Goal: Information Seeking & Learning: Check status

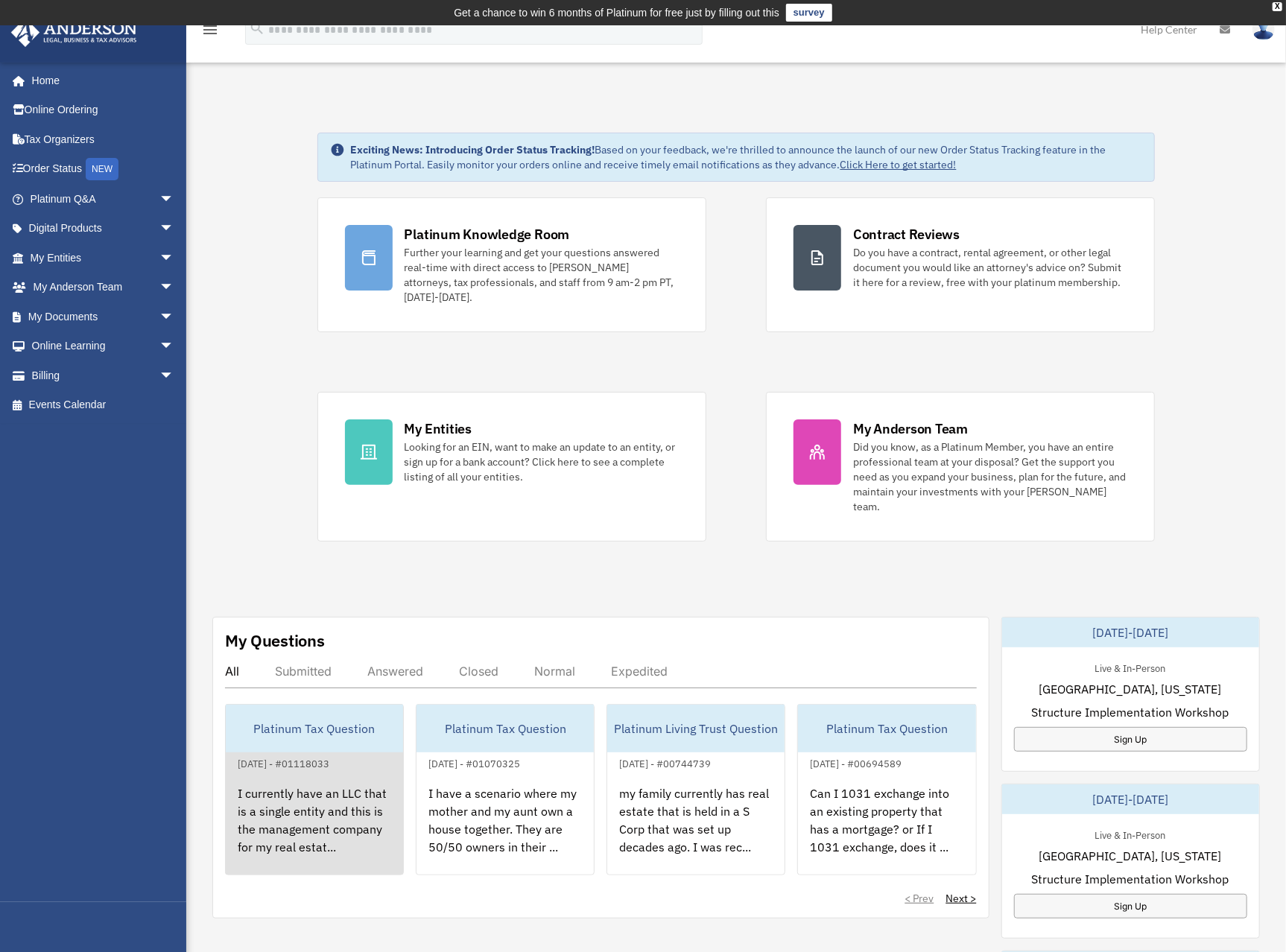
click at [368, 712] on div "Platinum Tax Question" at bounding box center [314, 729] width 177 height 48
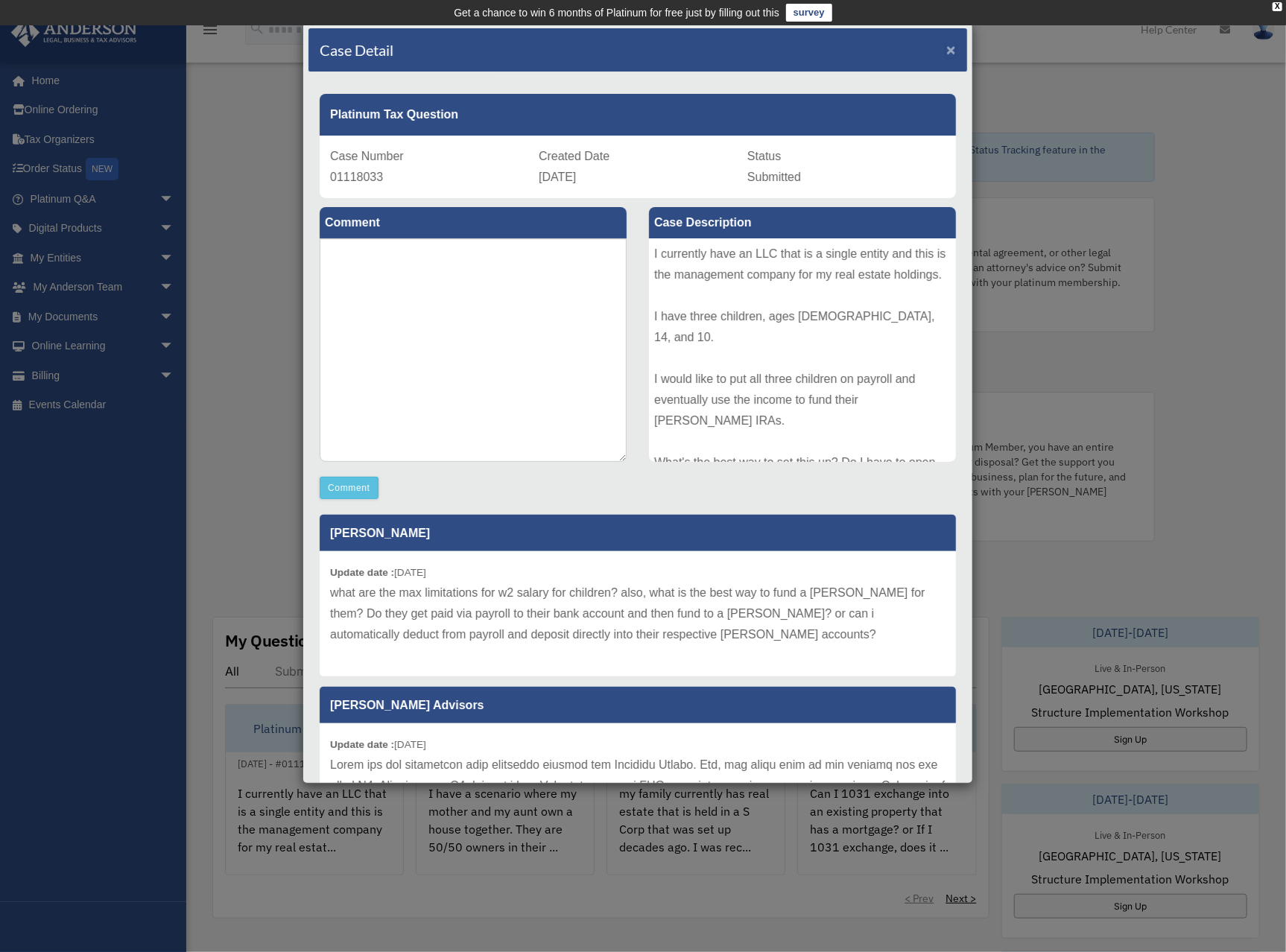
click at [947, 51] on span "×" at bounding box center [951, 49] width 10 height 18
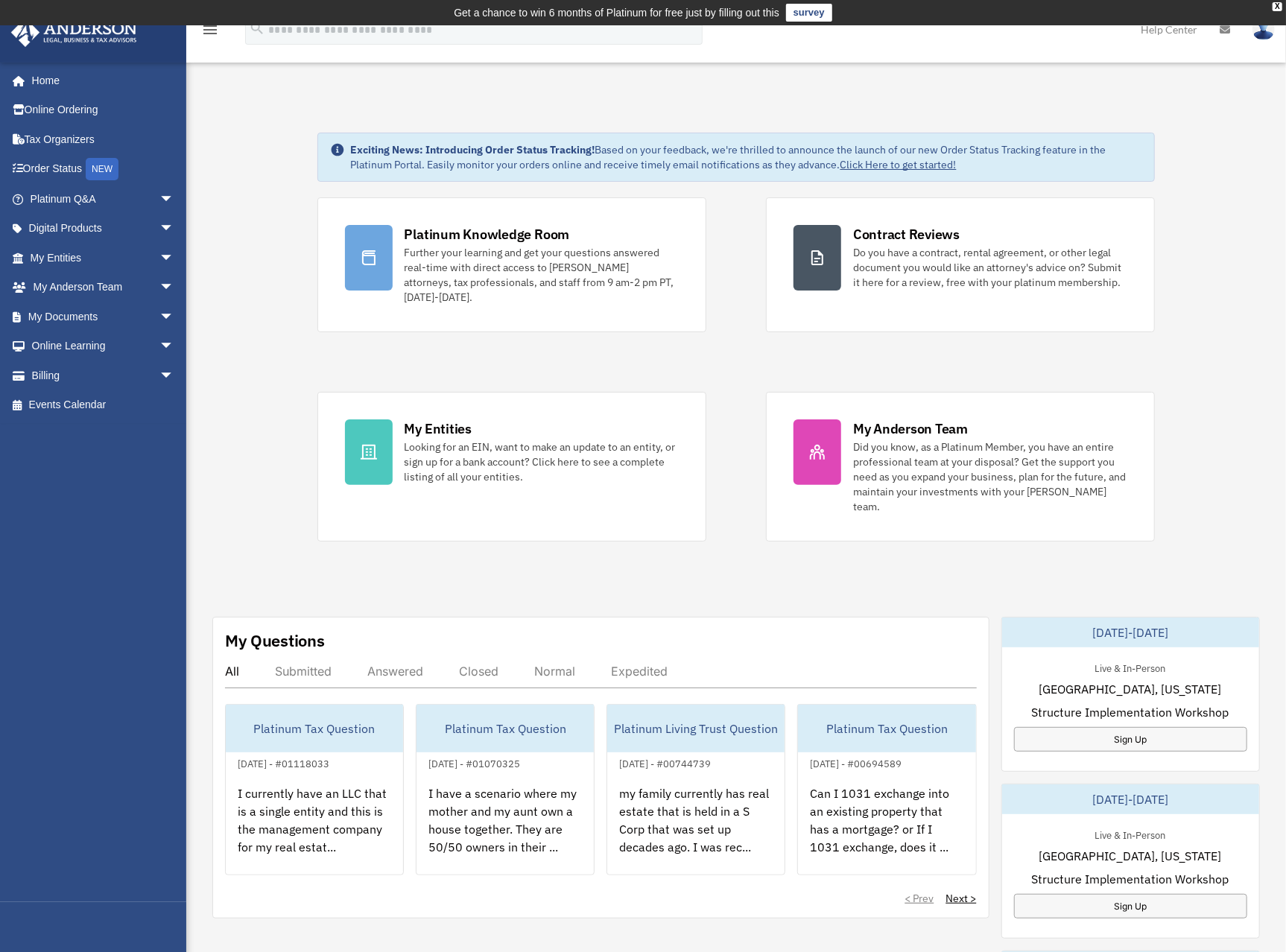
click at [306, 664] on div "Submitted" at bounding box center [302, 671] width 56 height 15
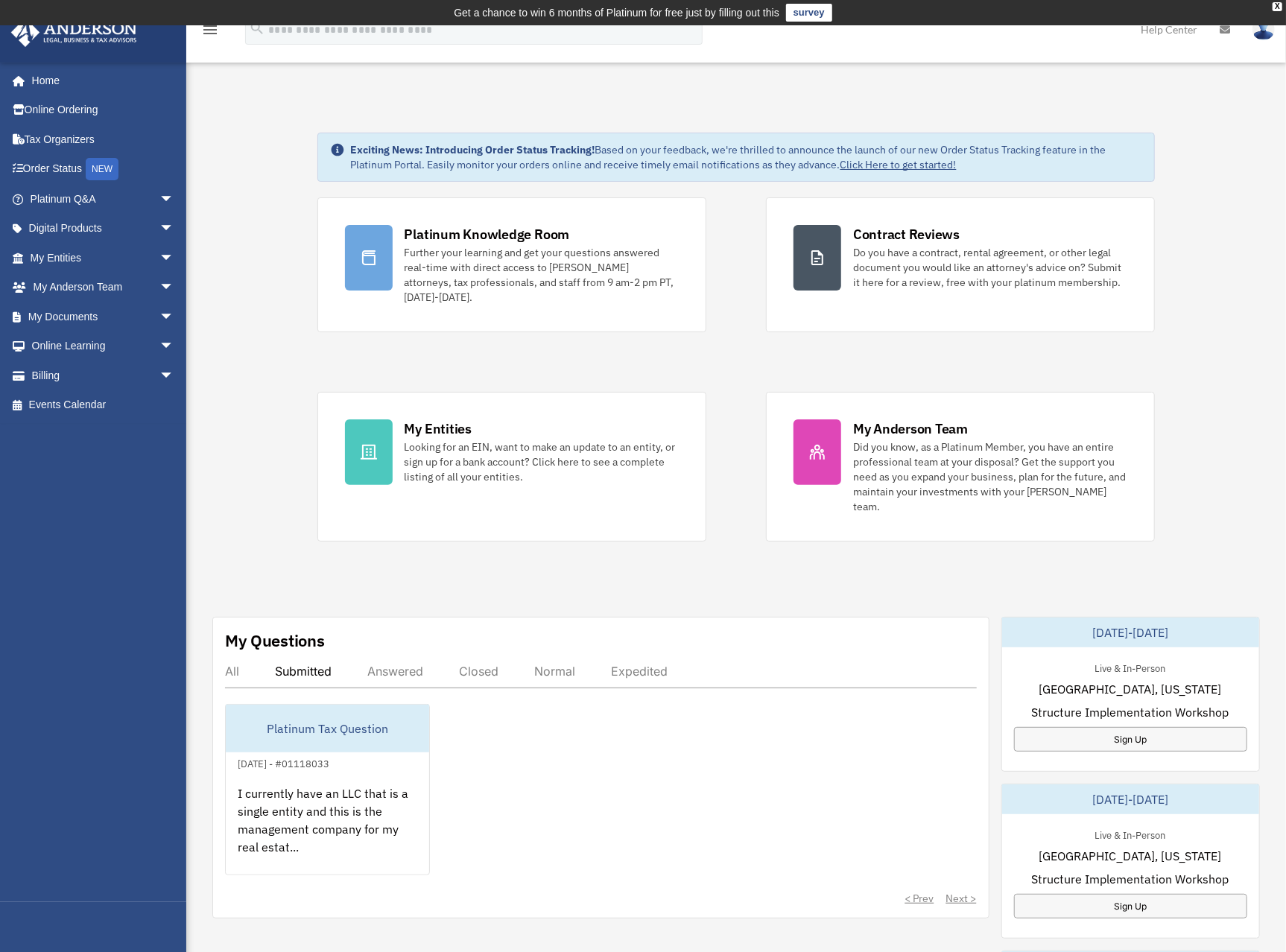
click at [238, 664] on div "All" at bounding box center [231, 671] width 14 height 15
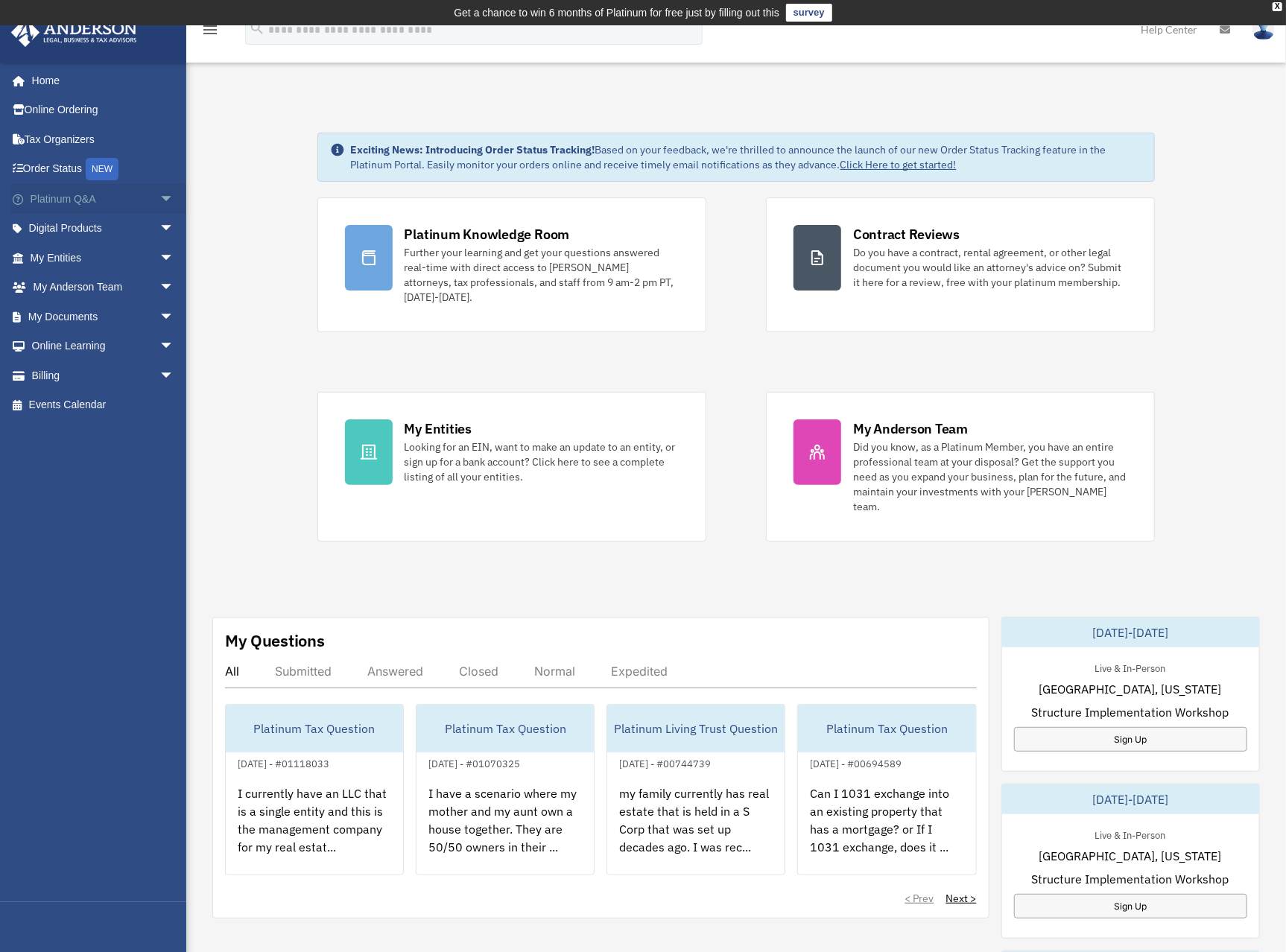
click at [72, 200] on link "Platinum Q&A arrow_drop_down" at bounding box center [103, 199] width 186 height 29
click at [159, 197] on span "arrow_drop_down" at bounding box center [174, 199] width 29 height 30
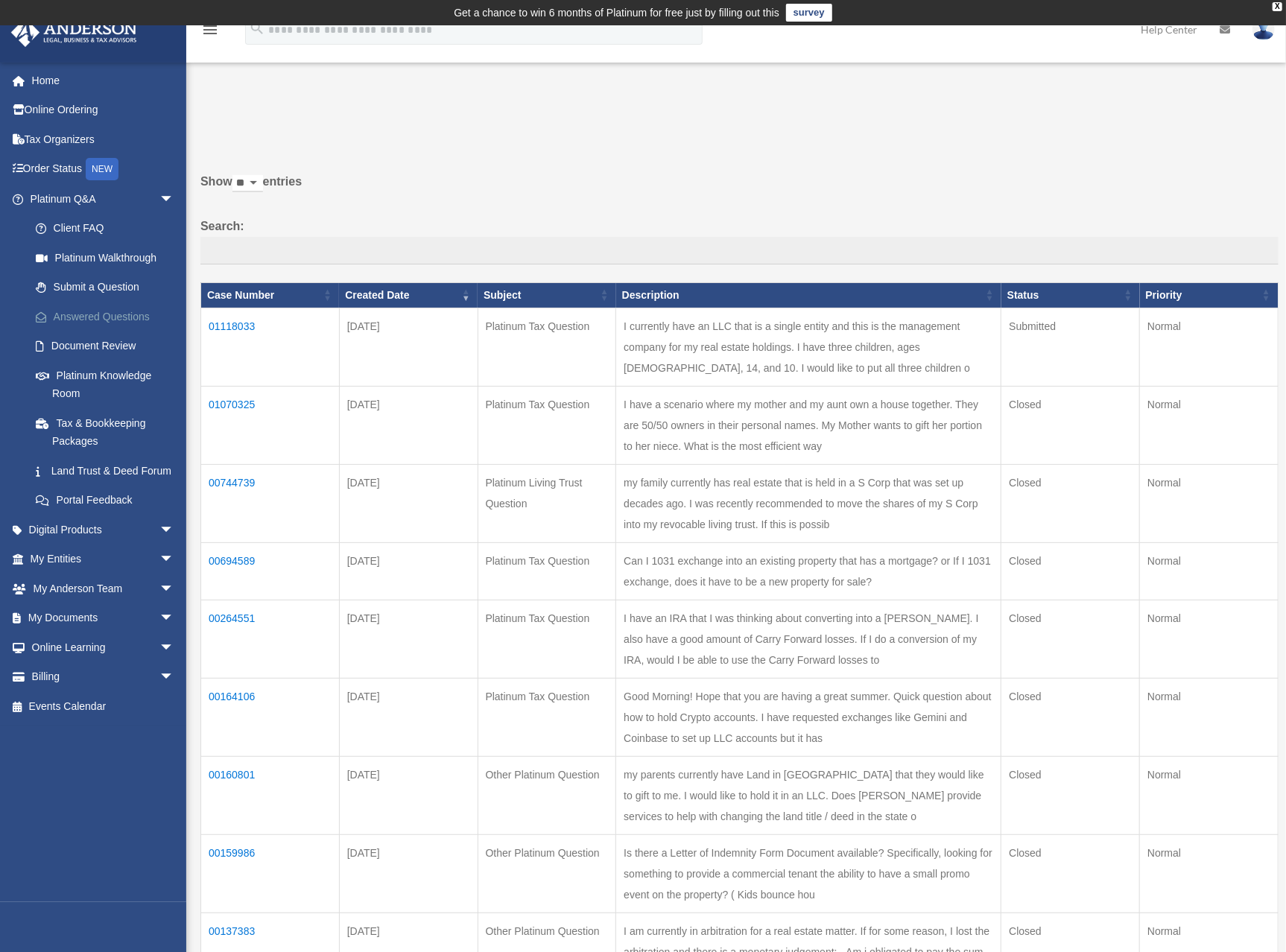
click at [110, 319] on link "Answered Questions" at bounding box center [109, 316] width 176 height 29
